Goal: Information Seeking & Learning: Check status

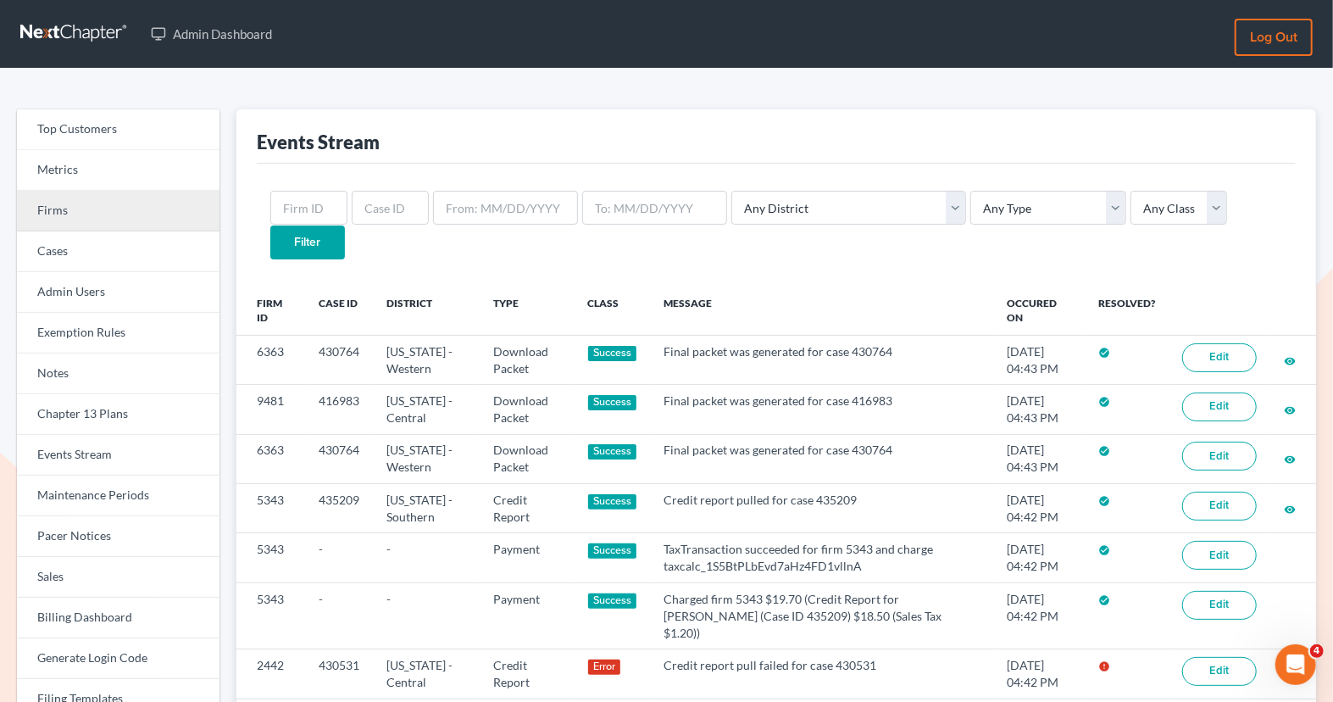
click at [114, 205] on link "Firms" at bounding box center [118, 211] width 203 height 41
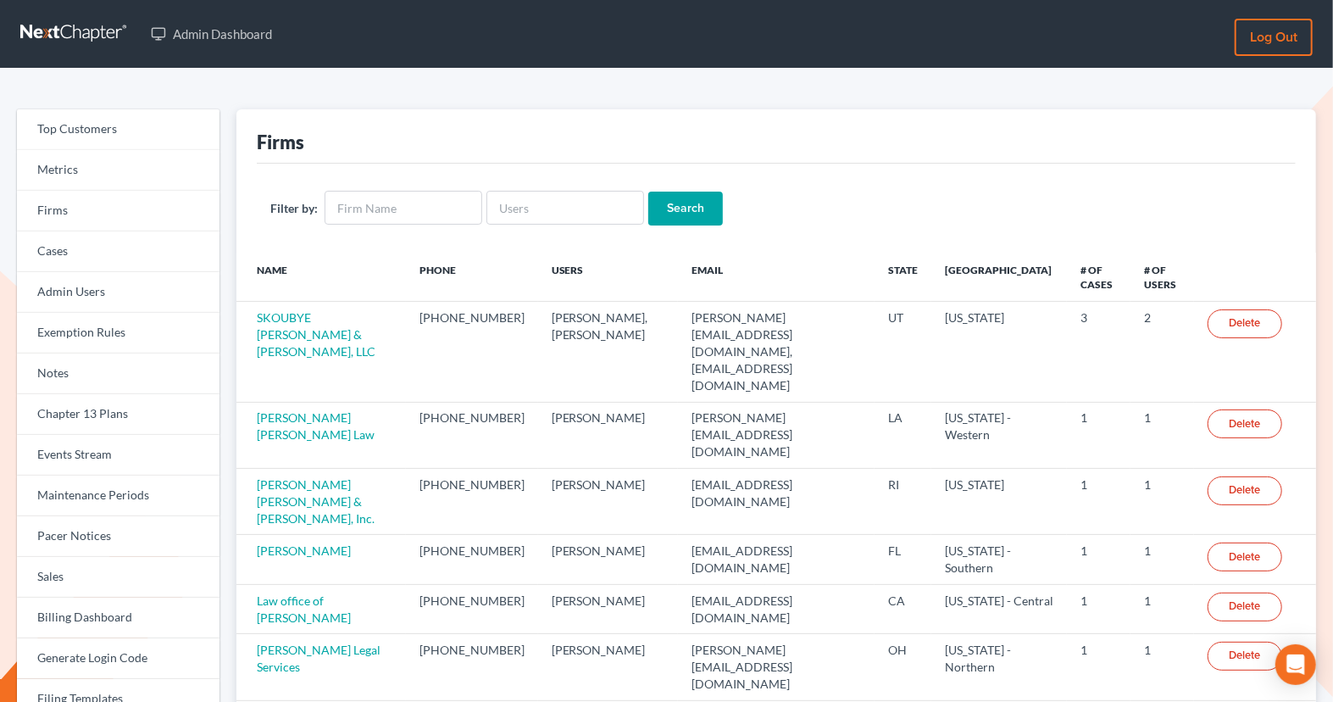
click at [550, 225] on div "Filter by: Search" at bounding box center [776, 208] width 1039 height 89
click at [549, 220] on input "text" at bounding box center [565, 208] width 158 height 34
paste input "donna@dishbaklaw.com"
type input "donna@dishbaklaw.com"
click at [685, 201] on input "Search" at bounding box center [685, 209] width 75 height 34
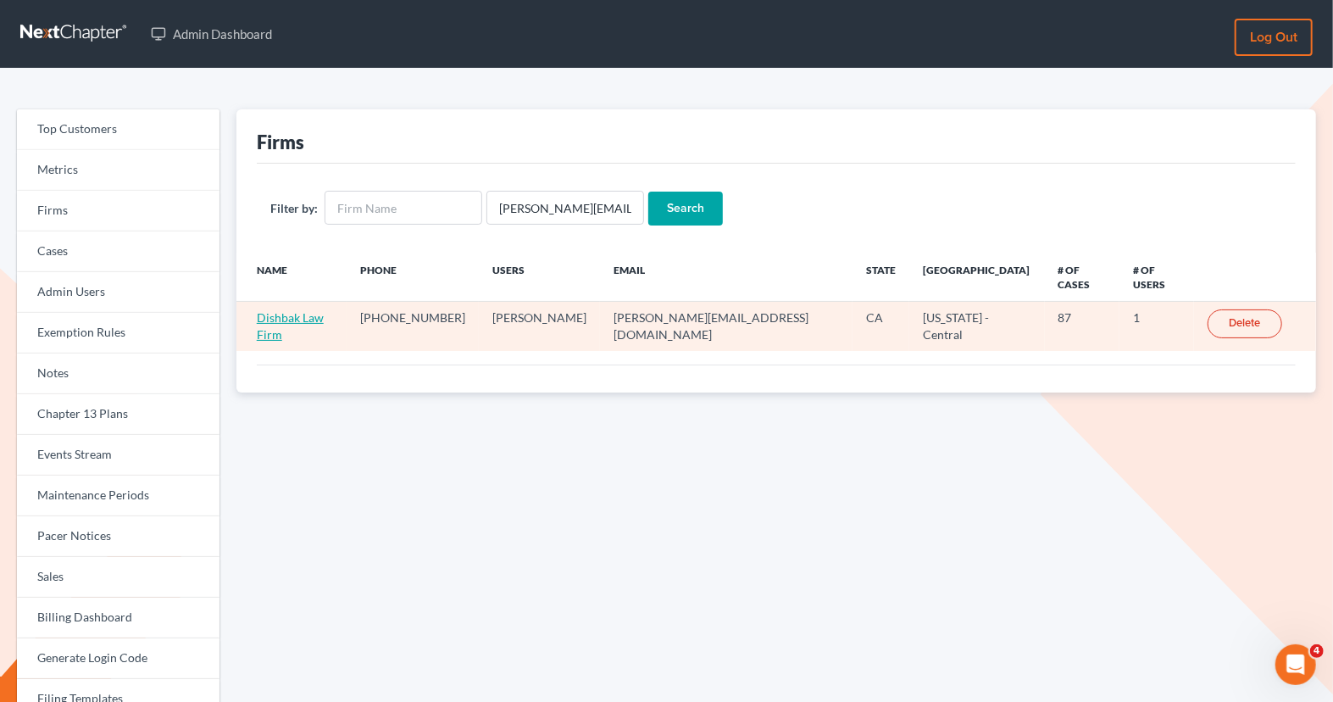
click at [321, 310] on link "Dishbak Law Firm" at bounding box center [290, 325] width 67 height 31
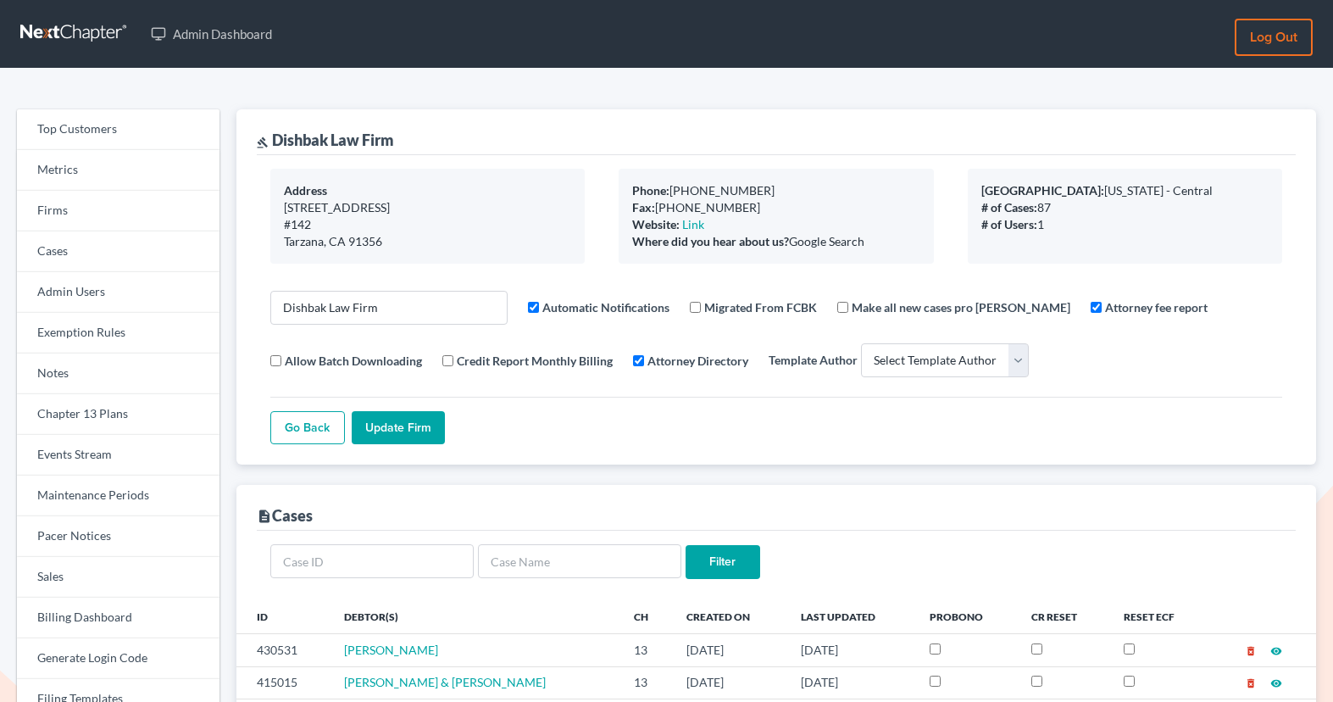
select select
drag, startPoint x: 408, startPoint y: 144, endPoint x: 275, endPoint y: 140, distance: 133.1
click at [275, 140] on div "gavel Dishbak Law Firm" at bounding box center [776, 132] width 1039 height 46
copy div "Dishbak Law Firm"
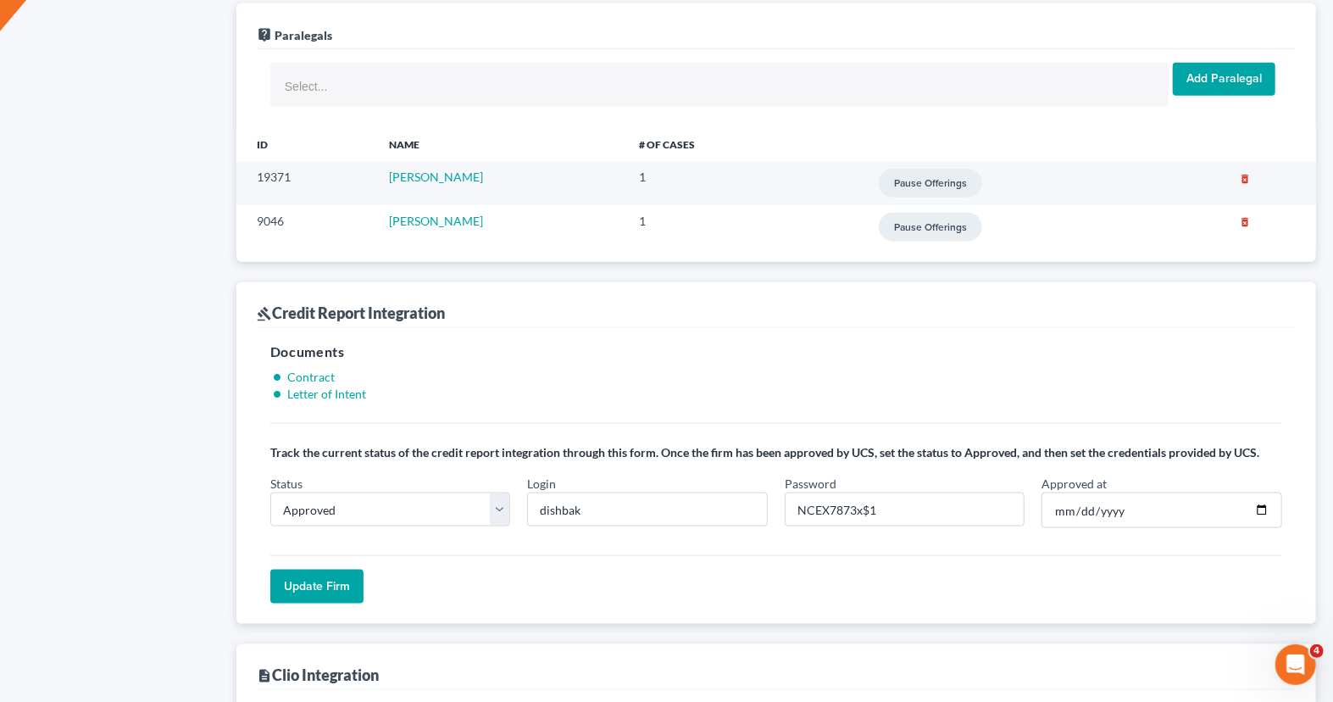
scroll to position [1396, 0]
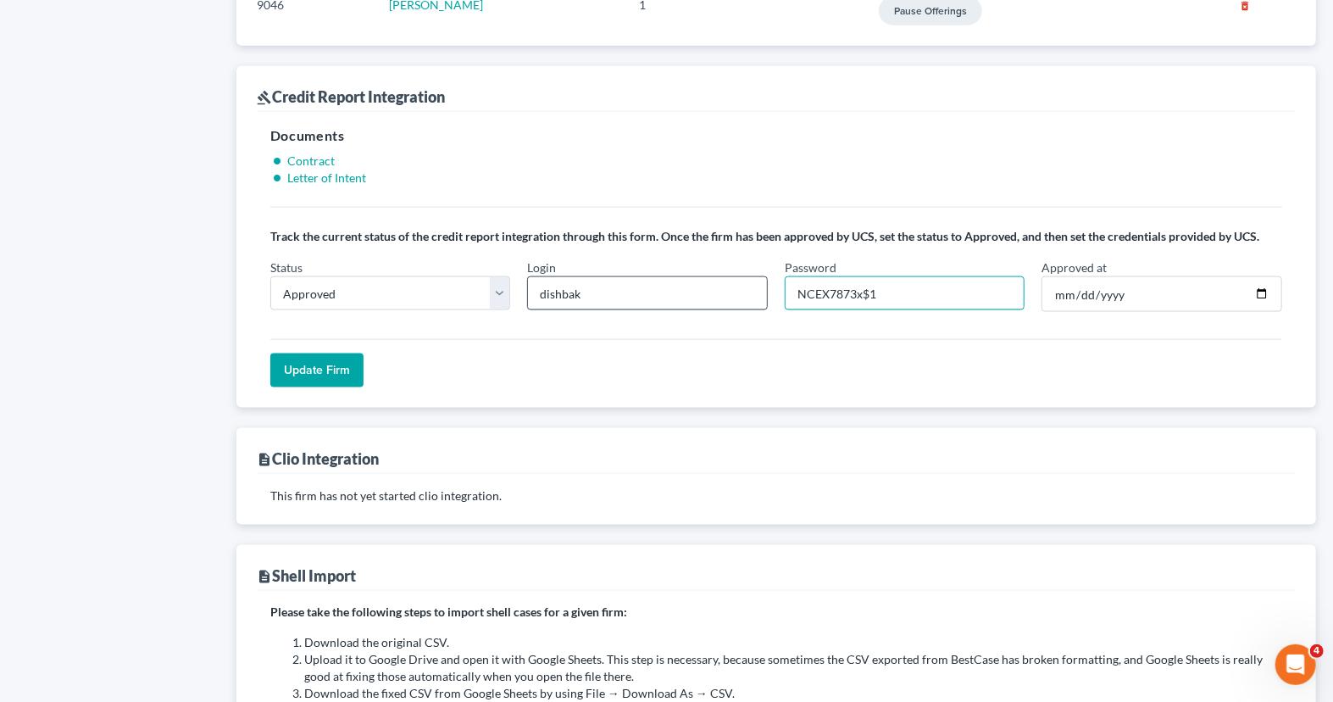
drag, startPoint x: 855, startPoint y: 282, endPoint x: 737, endPoint y: 282, distance: 117.8
click at [737, 282] on div "Status In Progress Not Approved Approved Retry Login dishbak Password NCEX7873x…" at bounding box center [776, 292] width 1029 height 67
click at [893, 290] on input "NCEX7873x$1" at bounding box center [905, 293] width 241 height 34
drag, startPoint x: 893, startPoint y: 290, endPoint x: 792, endPoint y: 289, distance: 101.7
click at [792, 289] on input "NCEX7873x$1" at bounding box center [905, 293] width 241 height 34
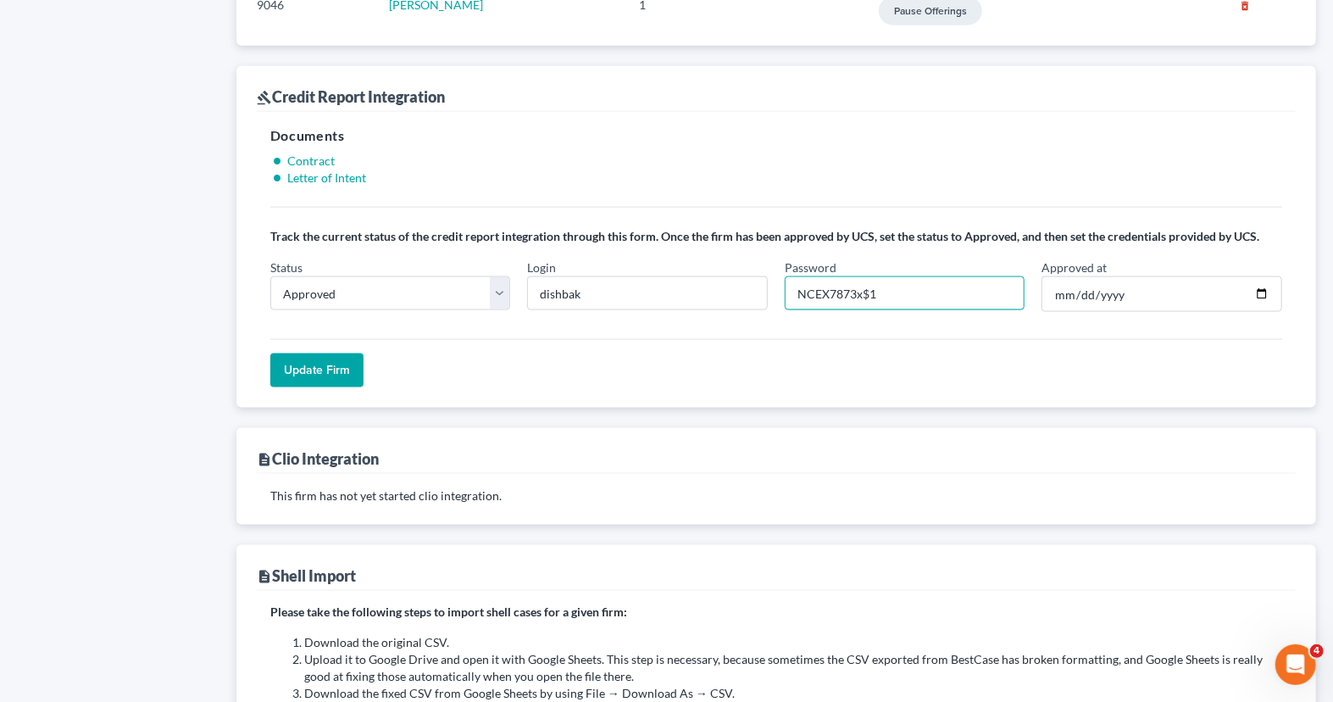
paste input "x7873!7"
type input "NCEx7873!7"
click at [336, 355] on input "Update Firm" at bounding box center [316, 370] width 93 height 34
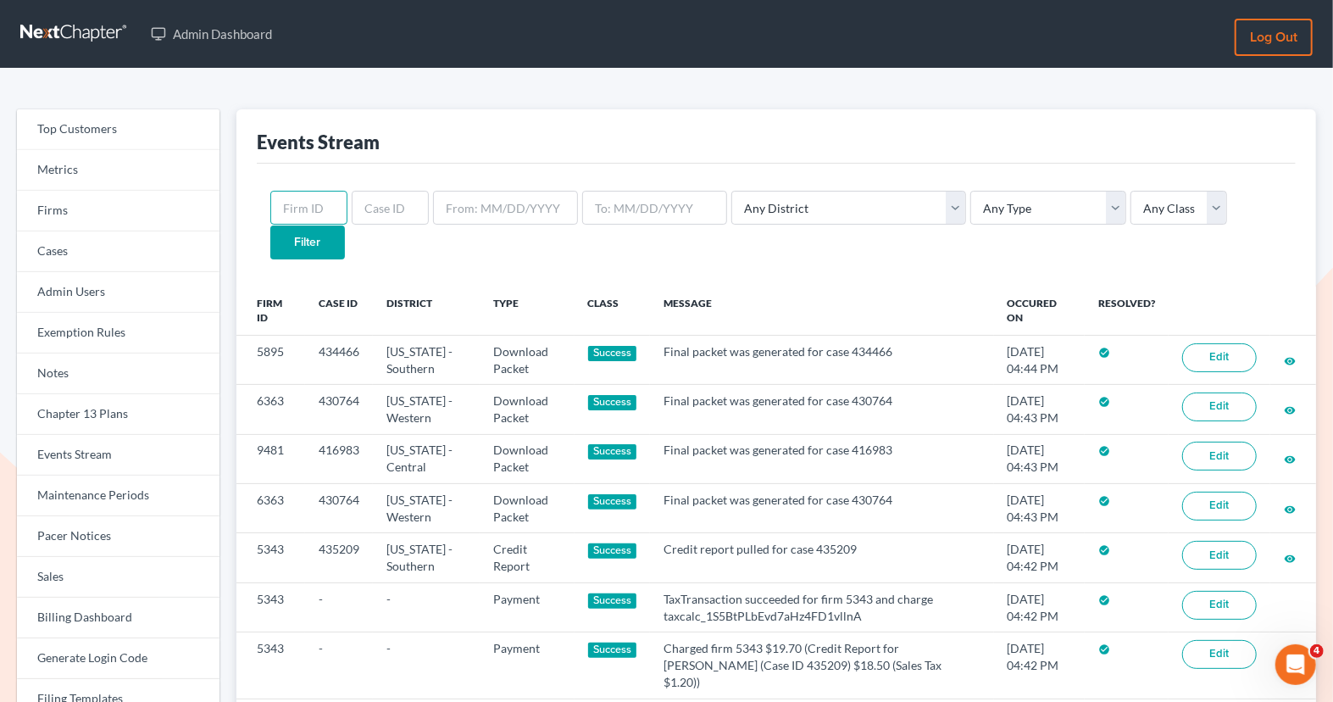
click at [306, 214] on input "text" at bounding box center [308, 208] width 77 height 34
paste input "2442"
type input "2442"
click at [970, 211] on select "Any Type Case Applied To Plan Case Archive Case Duplicate Case Filing Chapter 1…" at bounding box center [1048, 208] width 156 height 34
select select "credit_report"
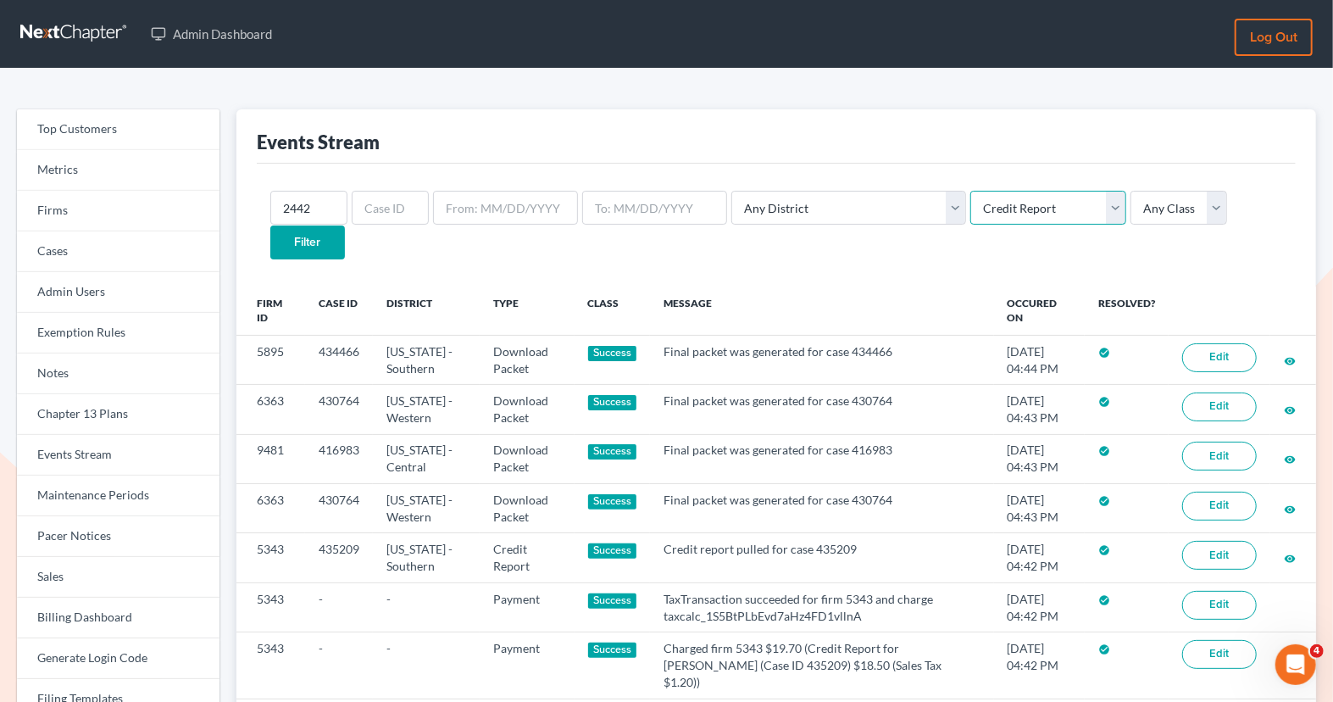
click at [970, 191] on select "Any Type Case Applied To Plan Case Archive Case Duplicate Case Filing Chapter 1…" at bounding box center [1048, 208] width 156 height 34
click at [345, 225] on input "Filter" at bounding box center [307, 242] width 75 height 34
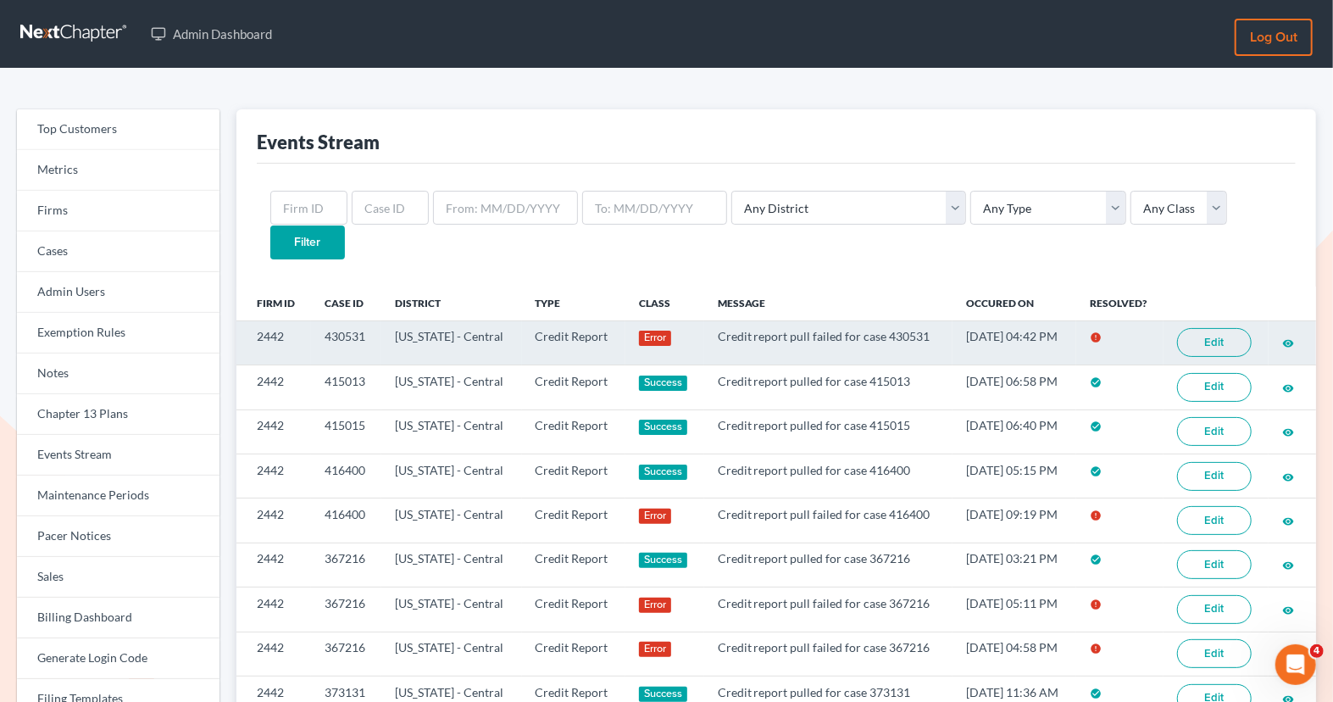
click at [1199, 328] on link "Edit" at bounding box center [1214, 342] width 75 height 29
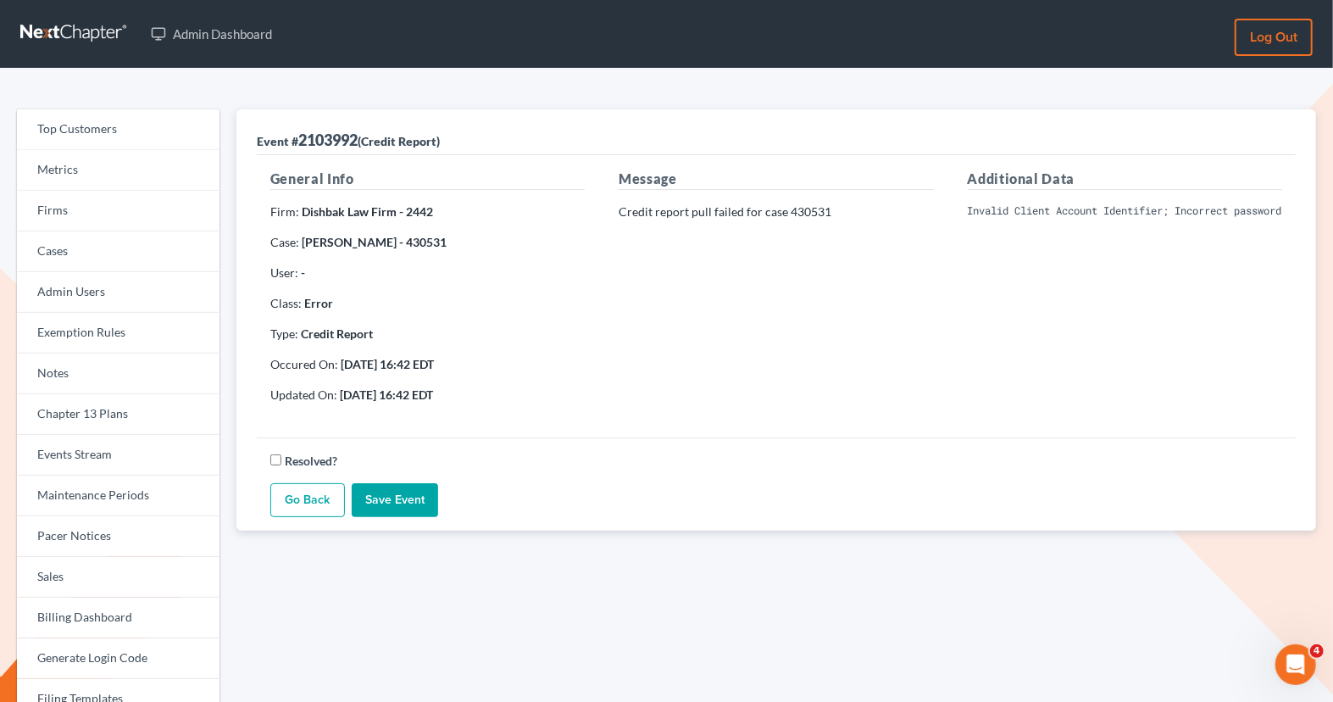
click at [1012, 288] on div "Additional Data Invalid Client Account Identifier; Incorrect password supplied" at bounding box center [1125, 293] width 348 height 248
drag, startPoint x: 968, startPoint y: 208, endPoint x: 1296, endPoint y: 207, distance: 328.0
click at [1296, 207] on div "Additional Data Invalid Client Account Identifier; Incorrect password supplied" at bounding box center [1125, 293] width 348 height 248
copy pre "Invalid Client Account Identifier; Incorrect password supplied"
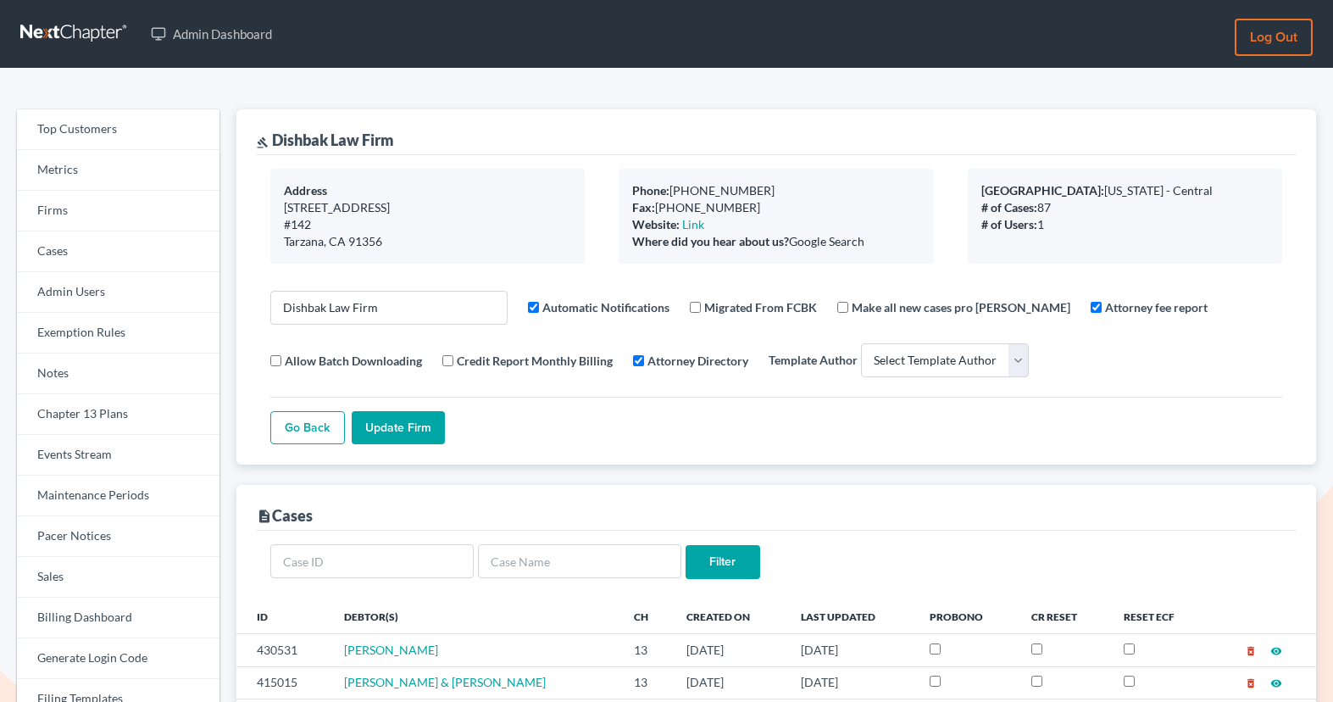
select select
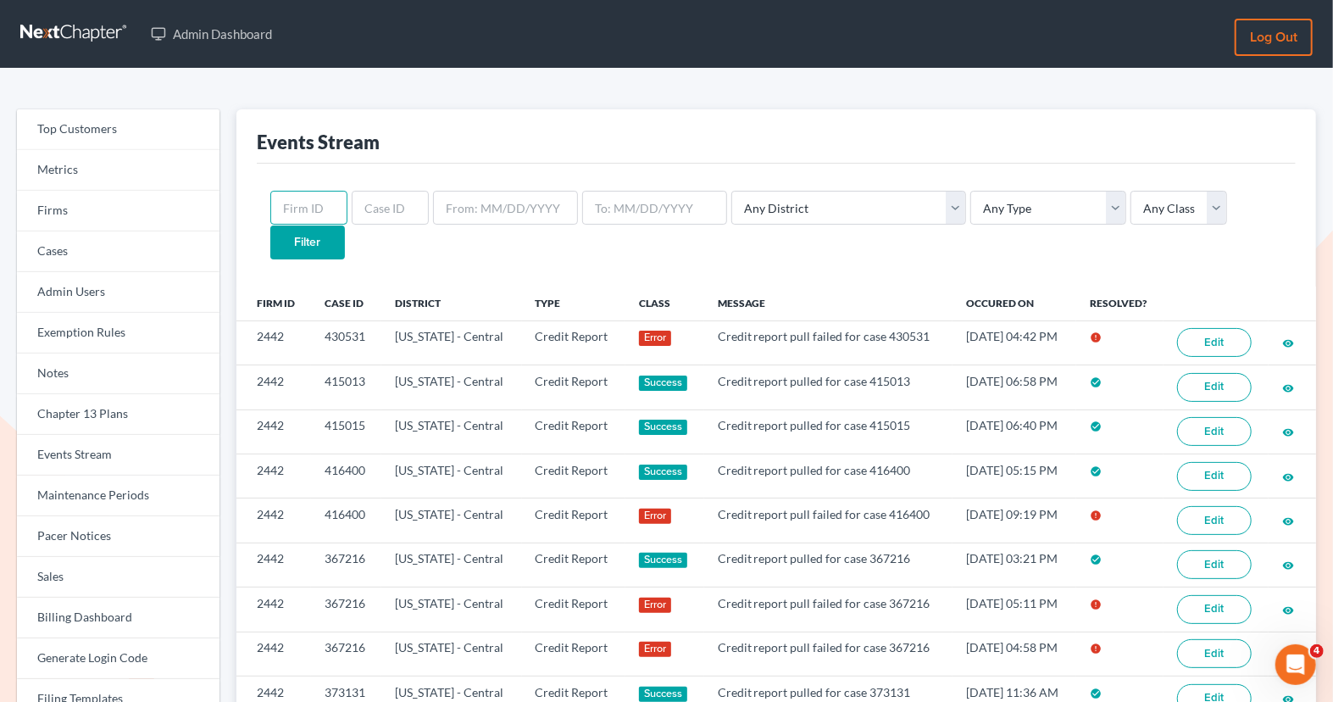
click at [314, 215] on input "text" at bounding box center [308, 208] width 77 height 34
click at [301, 208] on input "text" at bounding box center [308, 208] width 77 height 34
paste input "2442"
type input "2442"
click at [345, 225] on input "Filter" at bounding box center [307, 242] width 75 height 34
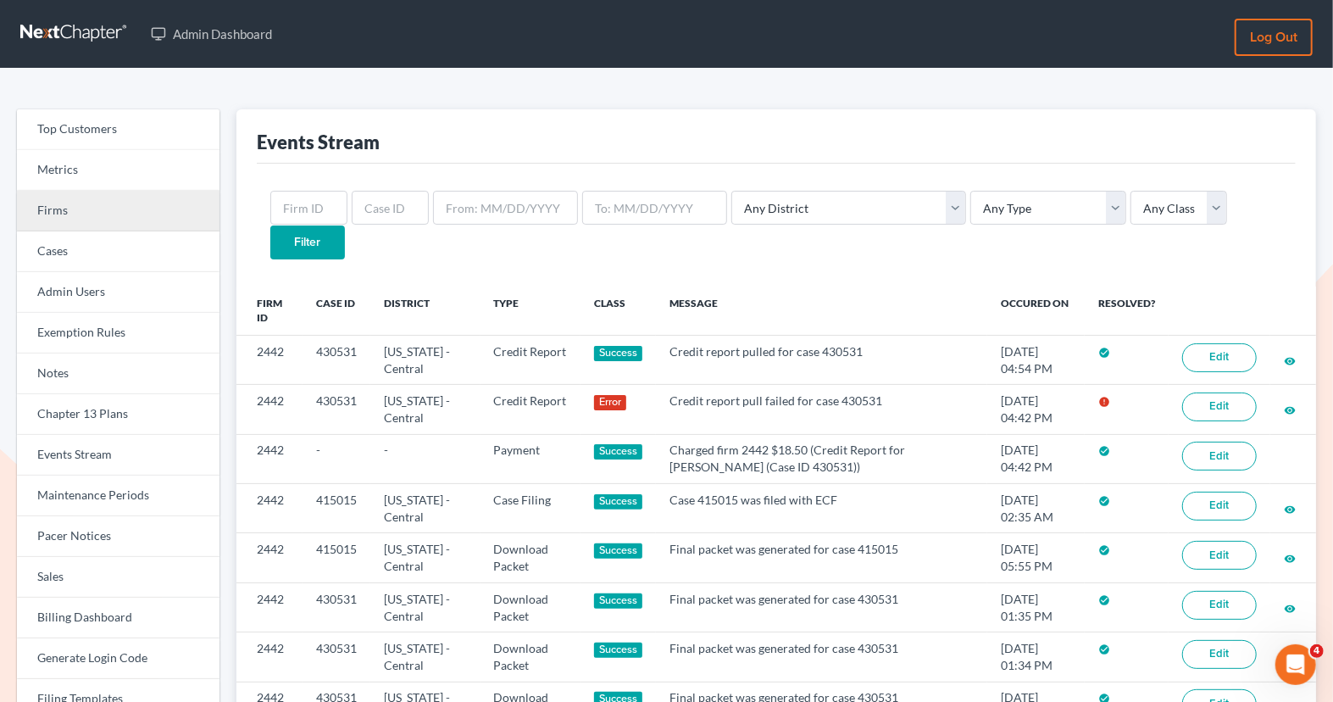
click at [127, 212] on link "Firms" at bounding box center [118, 211] width 203 height 41
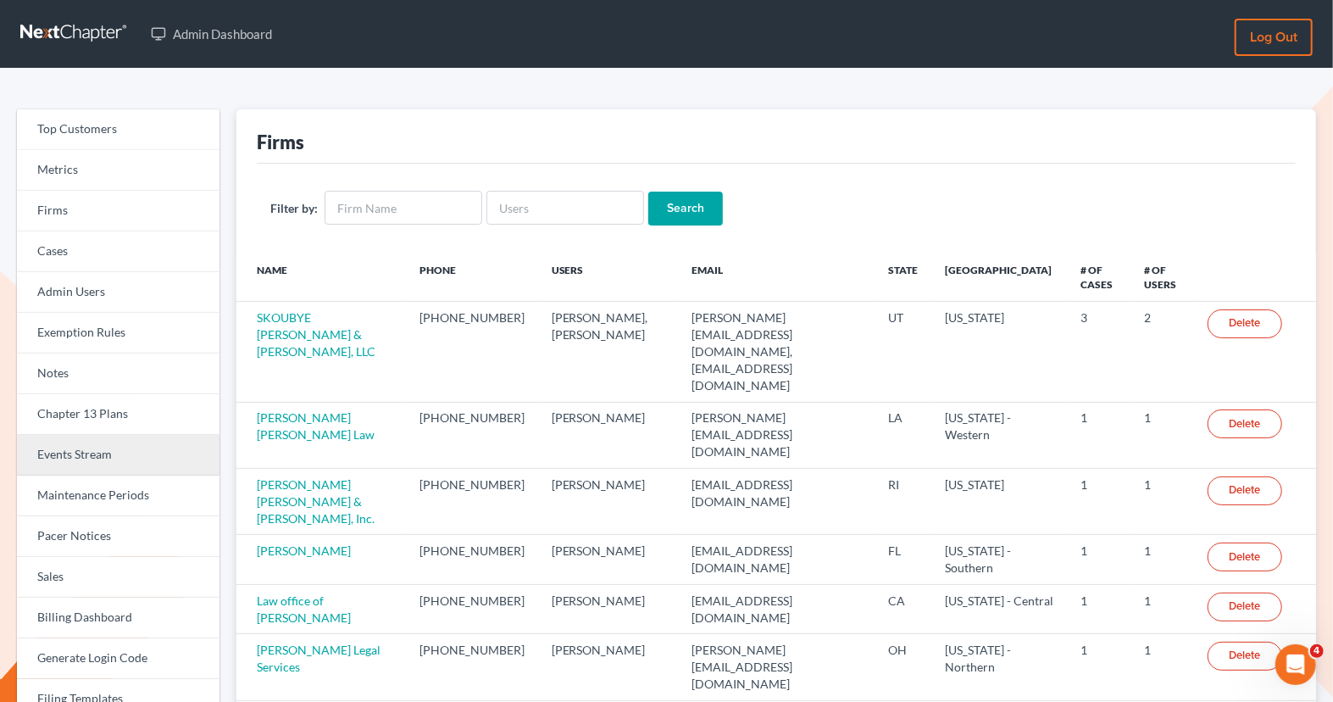
click at [97, 462] on link "Events Stream" at bounding box center [118, 455] width 203 height 41
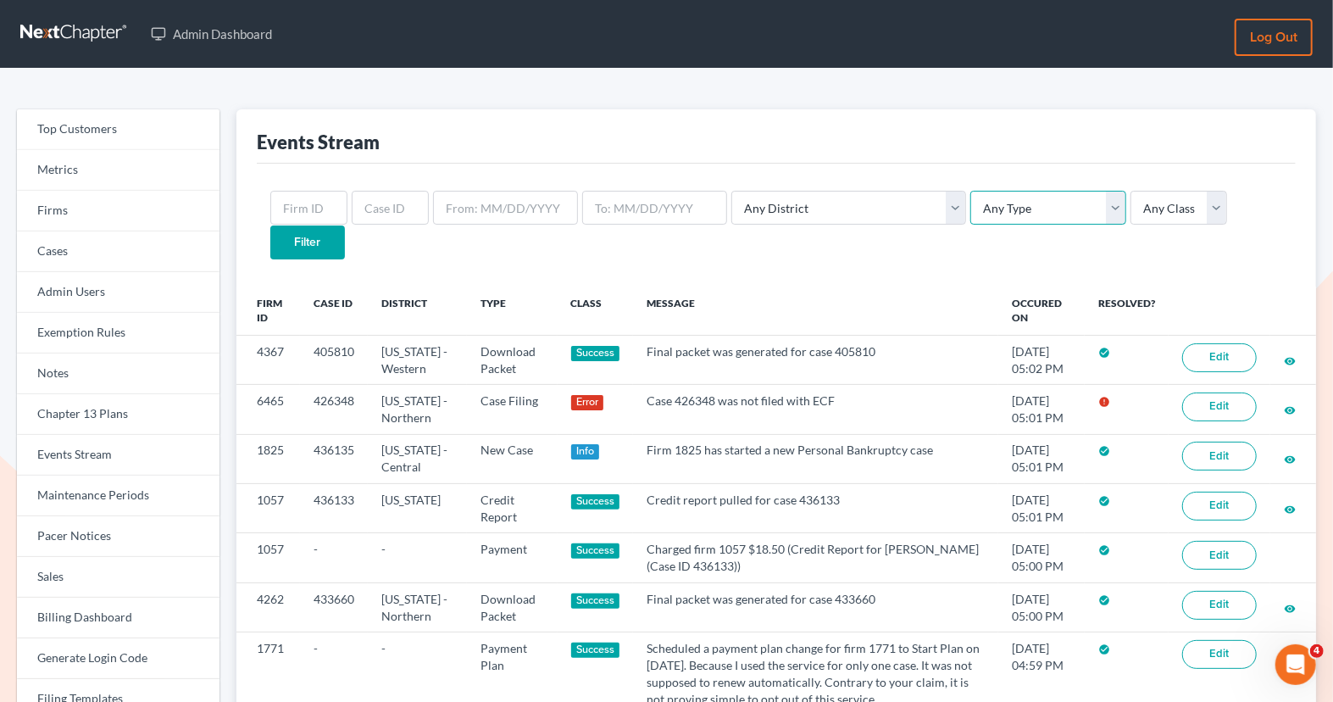
click at [970, 203] on select "Any Type Case Applied To Plan Case Archive Case Duplicate Case Filing Chapter 1…" at bounding box center [1048, 208] width 156 height 34
click at [844, 213] on select "Any District Alabama - Middle Alabama - Northern Alabama - Southern Alaska Ariz…" at bounding box center [848, 208] width 235 height 34
select select "8"
click at [731, 191] on select "Any District Alabama - Middle Alabama - Northern Alabama - Southern Alaska Ariz…" at bounding box center [848, 208] width 235 height 34
click at [973, 208] on select "Any Type Case Applied To Plan Case Archive Case Duplicate Case Filing Chapter 1…" at bounding box center [1048, 208] width 156 height 34
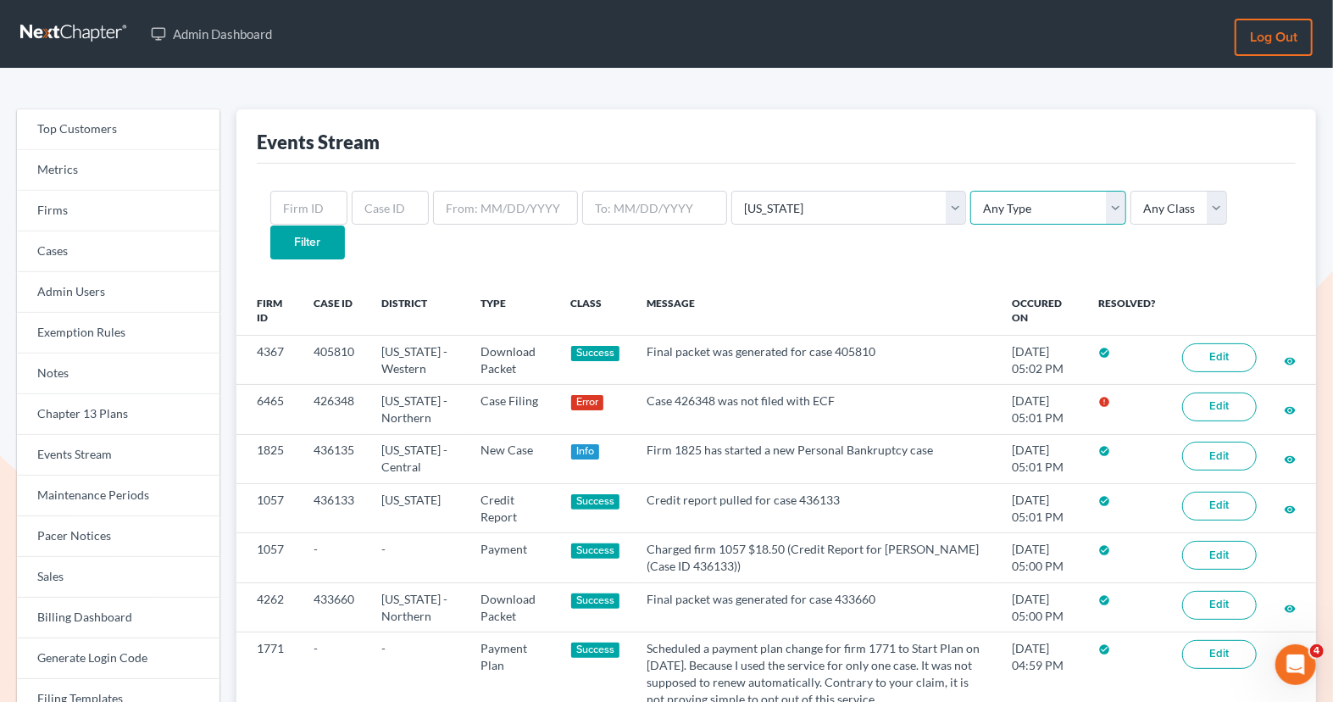
select select "case_filing"
click at [970, 191] on select "Any Type Case Applied To Plan Case Archive Case Duplicate Case Filing Chapter 1…" at bounding box center [1048, 208] width 156 height 34
click at [345, 225] on input "Filter" at bounding box center [307, 242] width 75 height 34
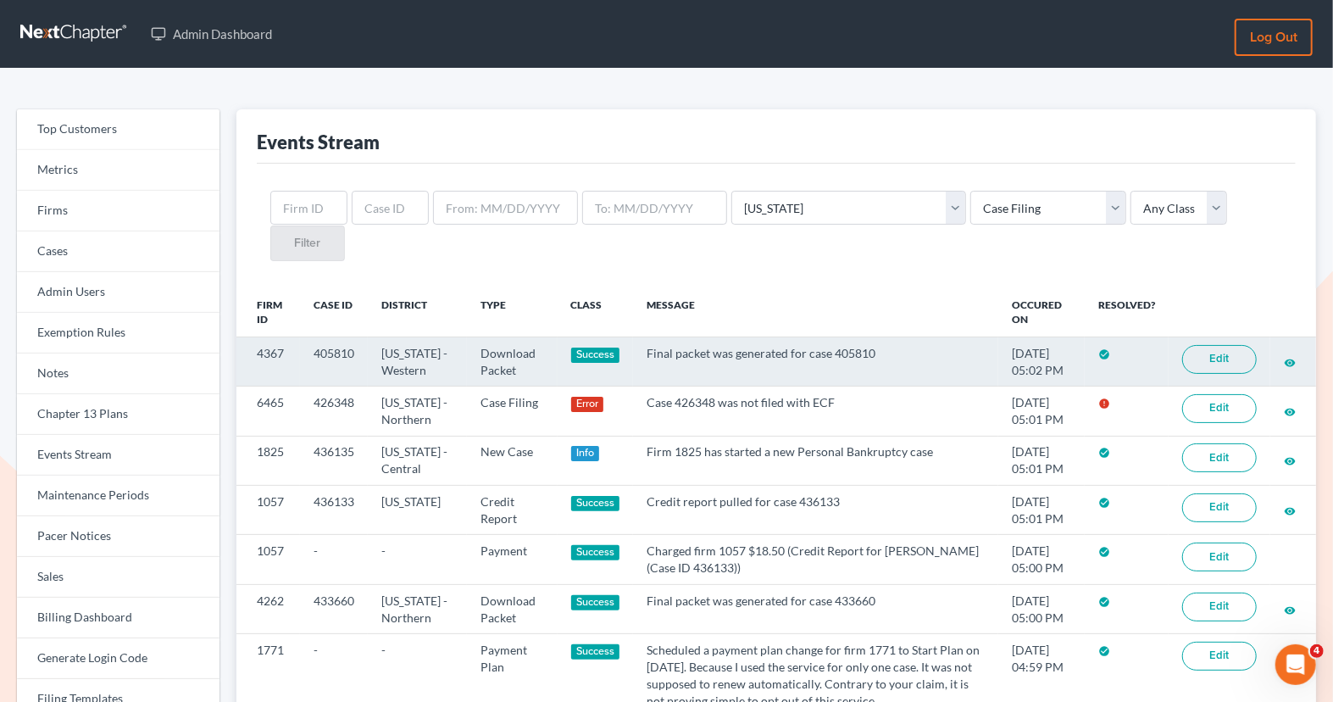
scroll to position [10, 0]
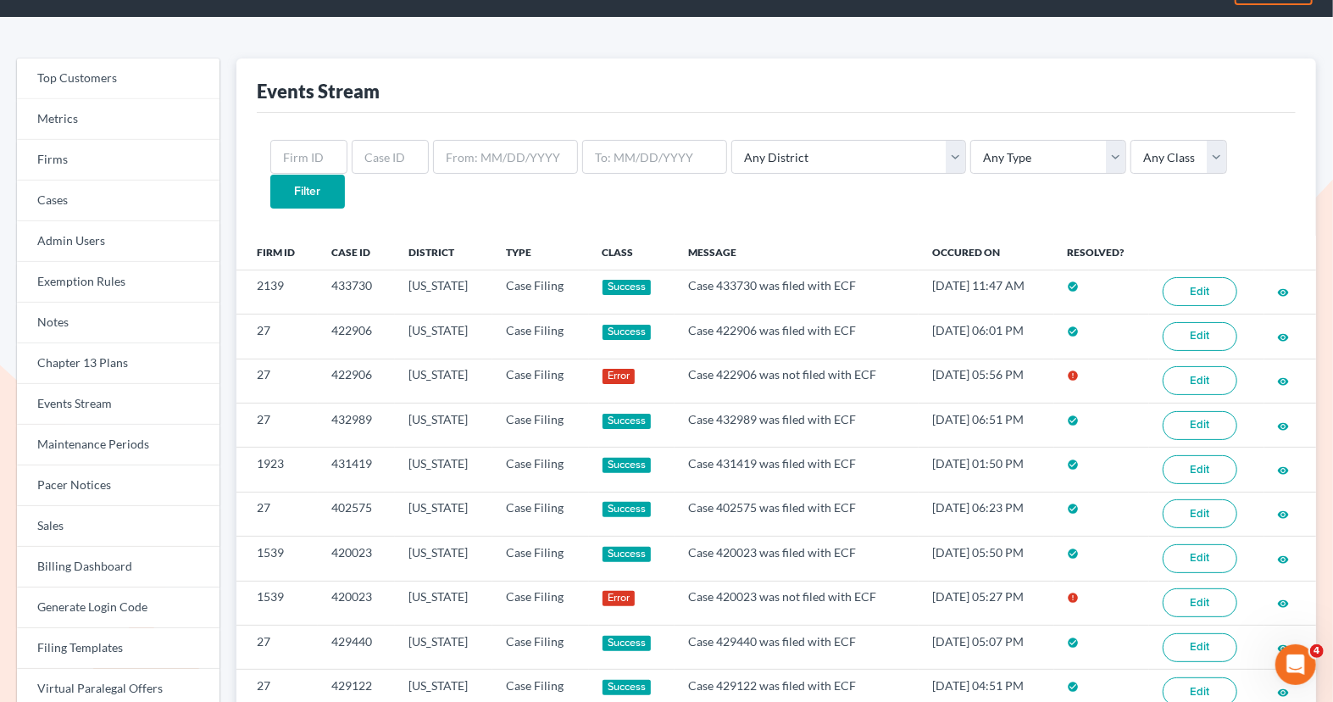
scroll to position [59, 0]
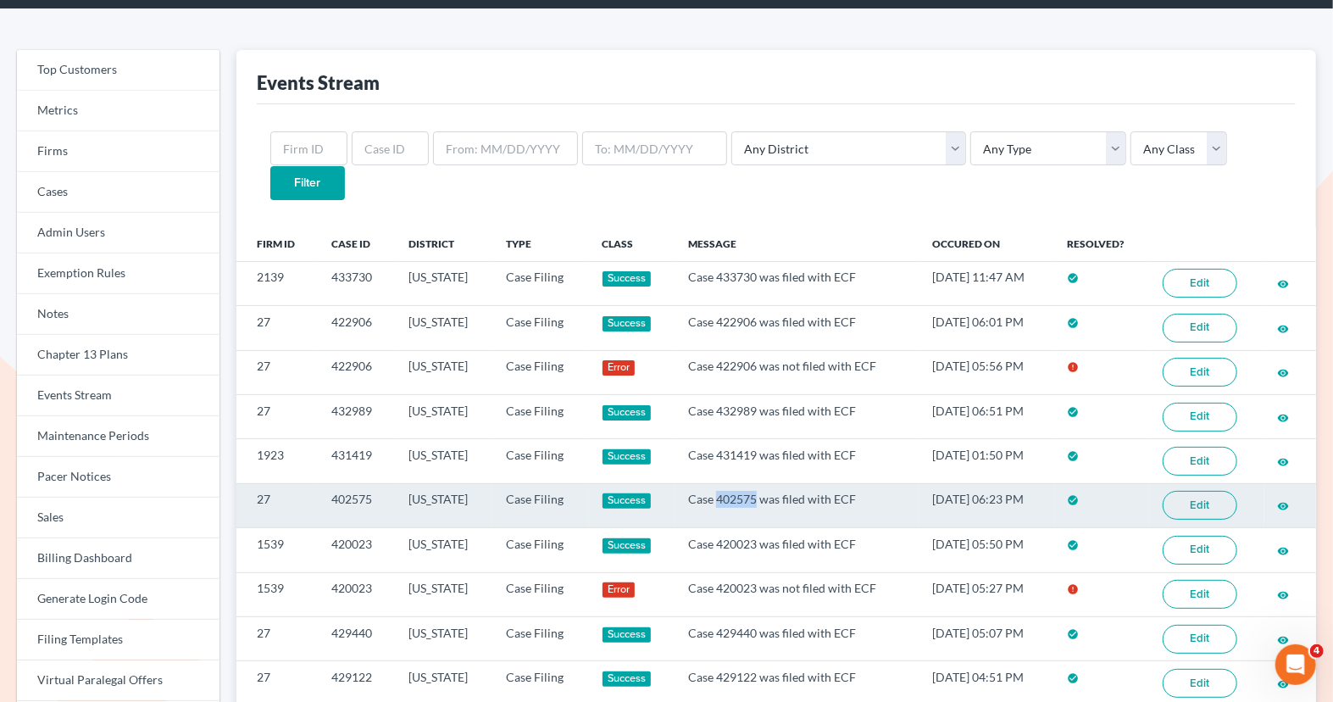
drag, startPoint x: 737, startPoint y: 459, endPoint x: 699, endPoint y: 459, distance: 37.3
click at [699, 483] on td "Case 402575 was filed with ECF" at bounding box center [797, 505] width 244 height 44
copy td "402575"
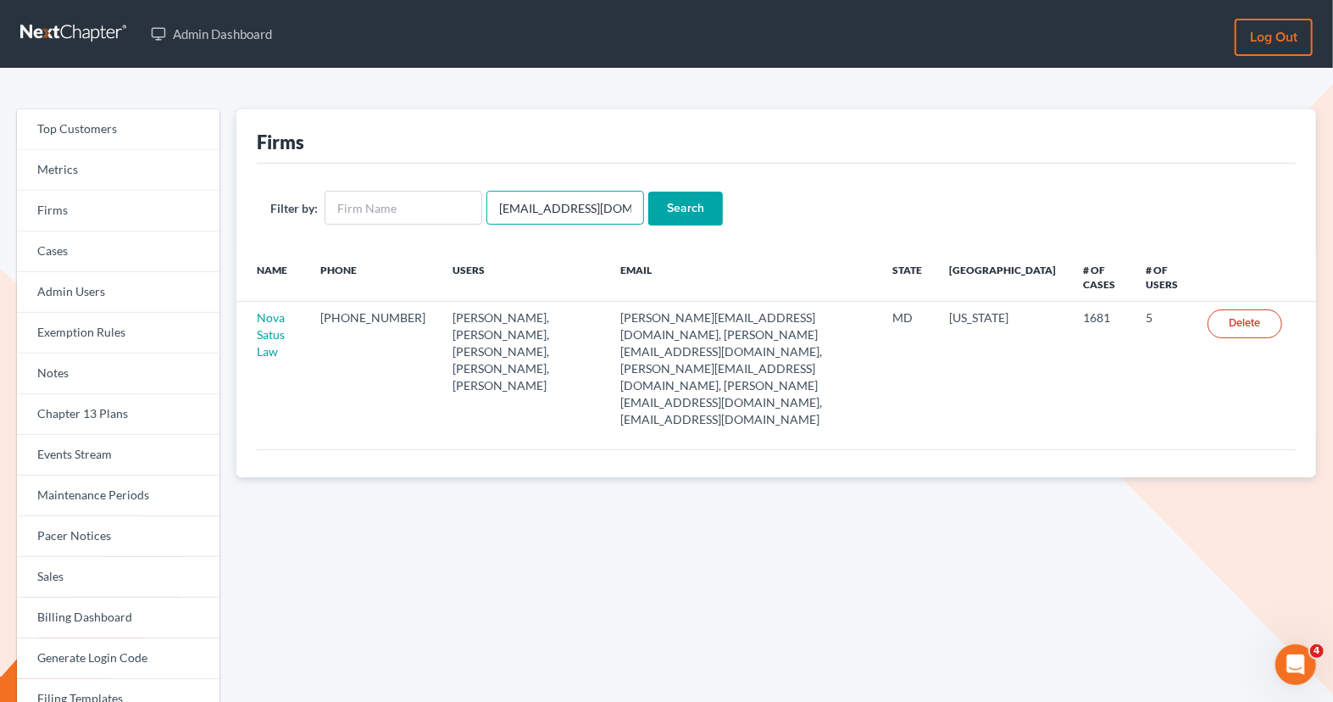
drag, startPoint x: 615, startPoint y: 209, endPoint x: 482, endPoint y: 208, distance: 133.1
click at [486, 208] on input "[EMAIL_ADDRESS][DOMAIN_NAME]" at bounding box center [565, 208] width 158 height 34
